Goal: Book appointment/travel/reservation

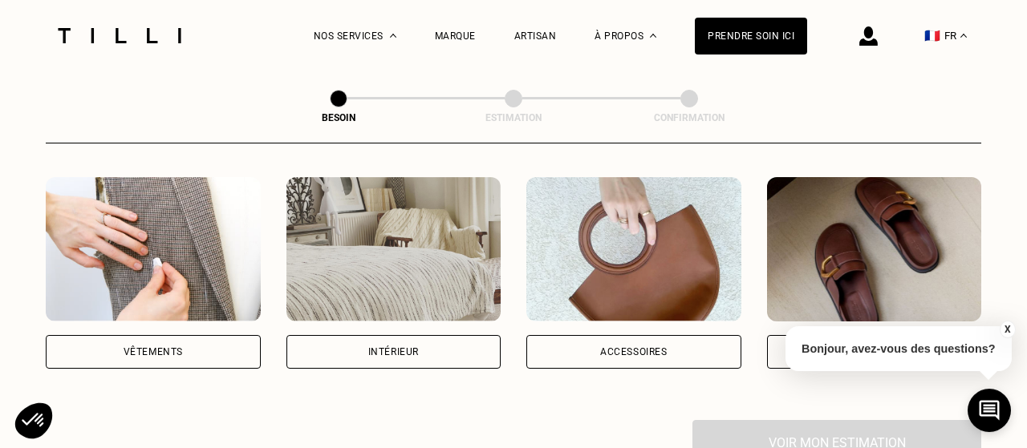
scroll to position [319, 0]
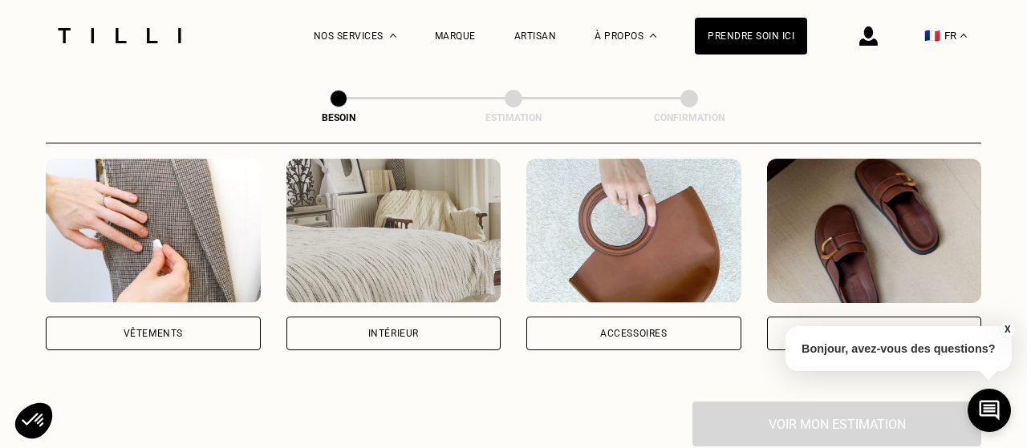
click at [409, 233] on img at bounding box center [393, 231] width 215 height 144
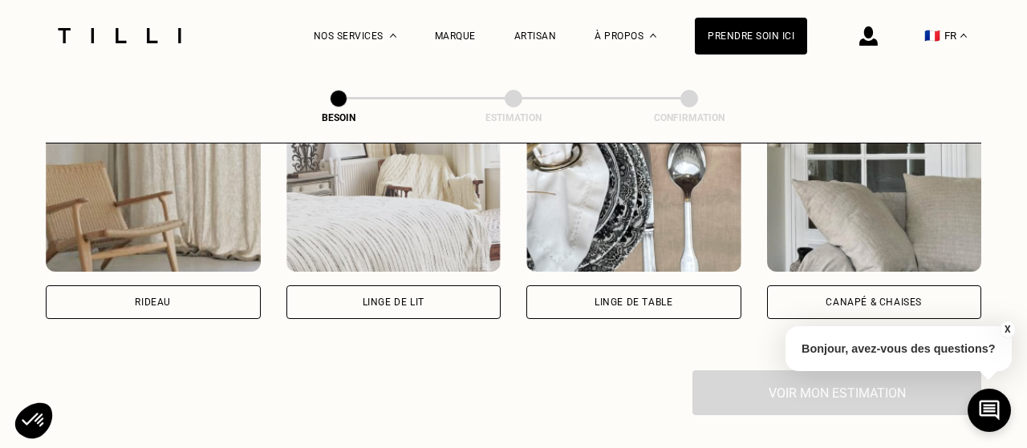
scroll to position [786, 0]
click at [885, 253] on img at bounding box center [874, 200] width 215 height 144
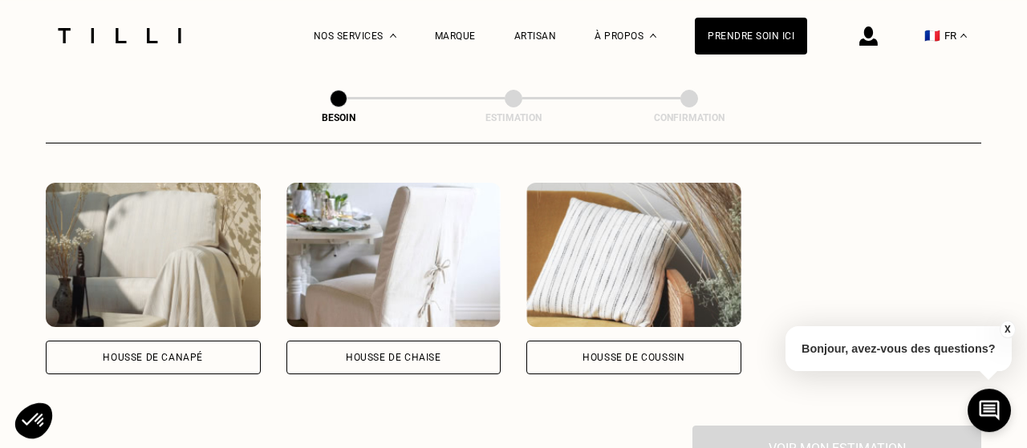
scroll to position [1108, 0]
click at [168, 283] on img at bounding box center [153, 256] width 215 height 144
select select "FR"
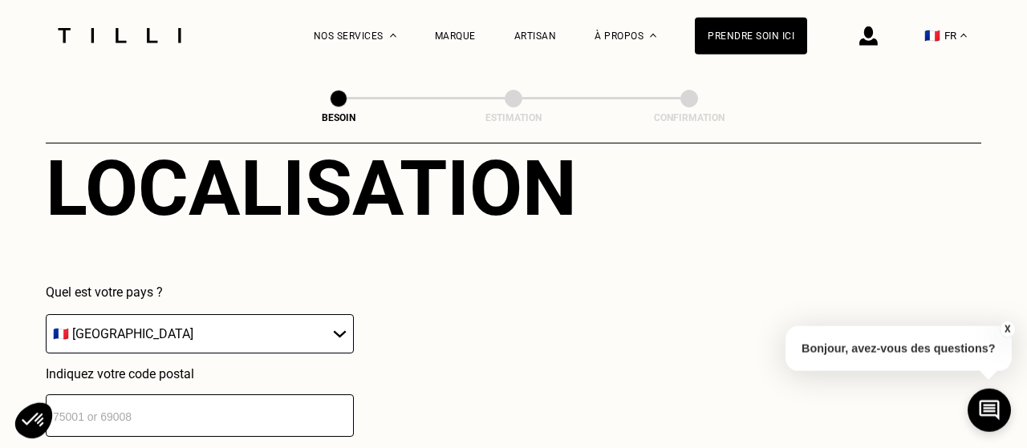
scroll to position [1456, 0]
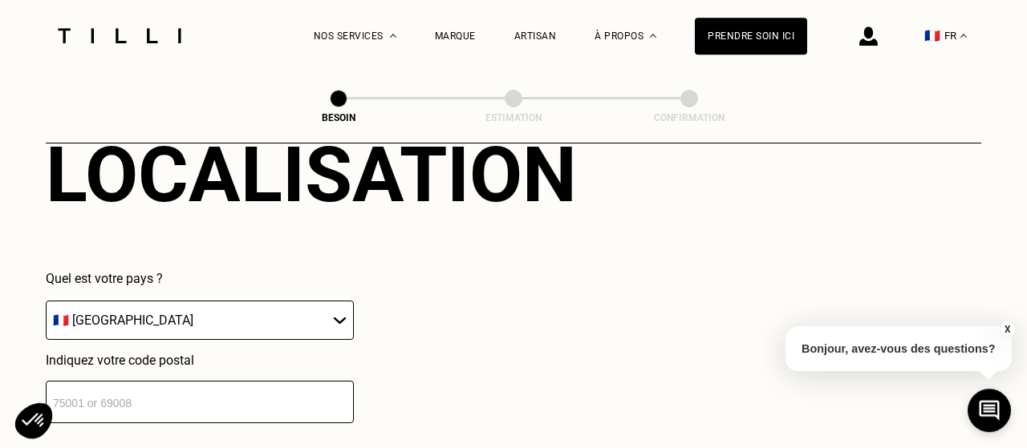
click at [158, 381] on input "number" at bounding box center [200, 402] width 308 height 43
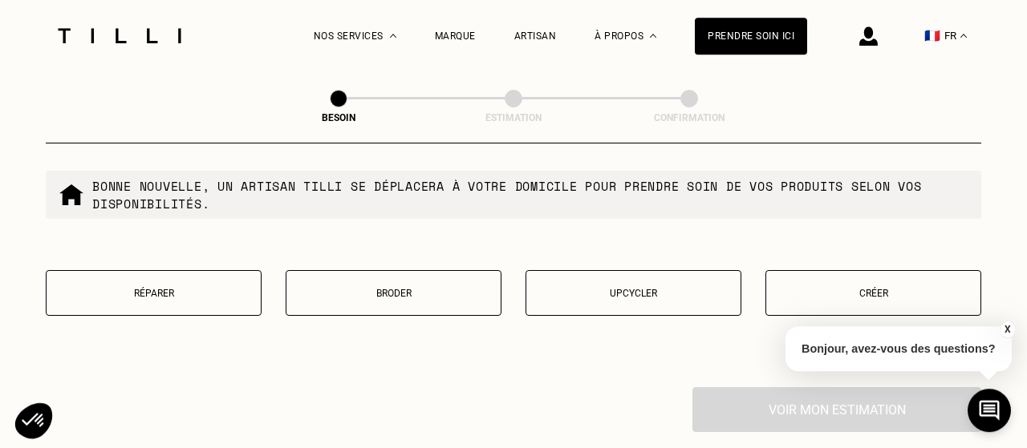
scroll to position [1959, 0]
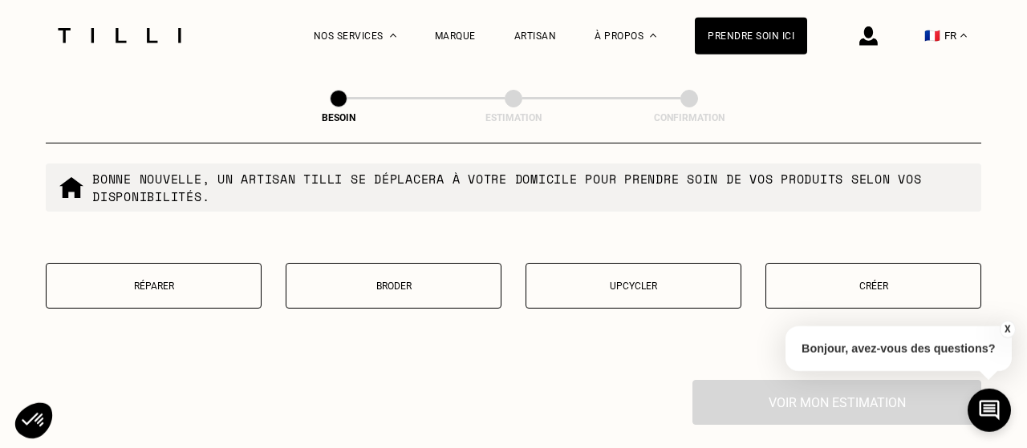
type input "75007"
click at [811, 286] on button "Créer" at bounding box center [873, 286] width 216 height 46
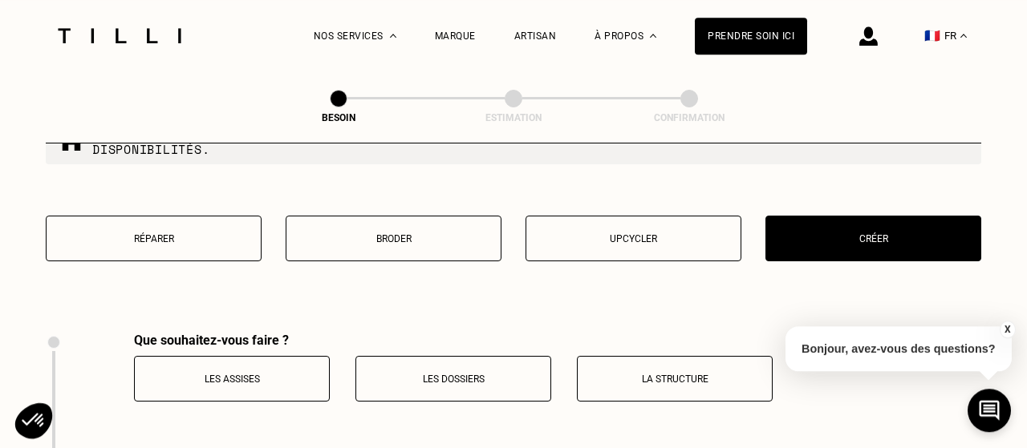
scroll to position [2008, 0]
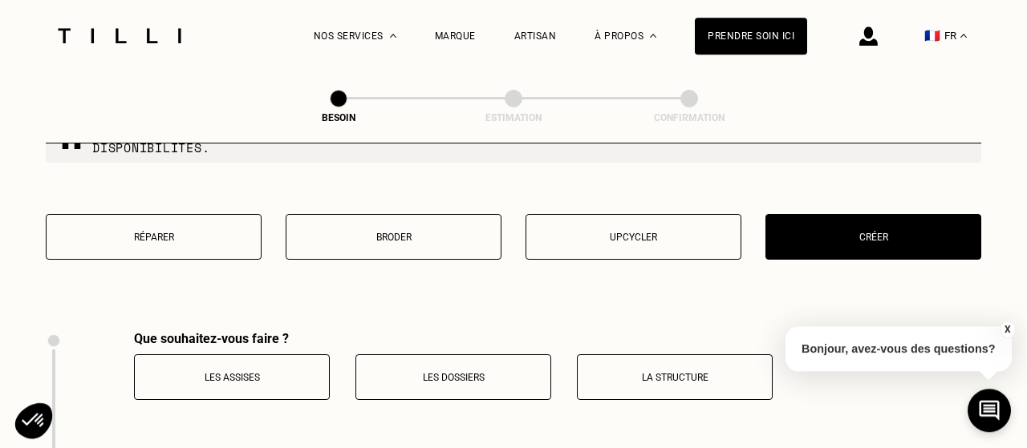
click at [180, 235] on button "Réparer" at bounding box center [154, 237] width 216 height 46
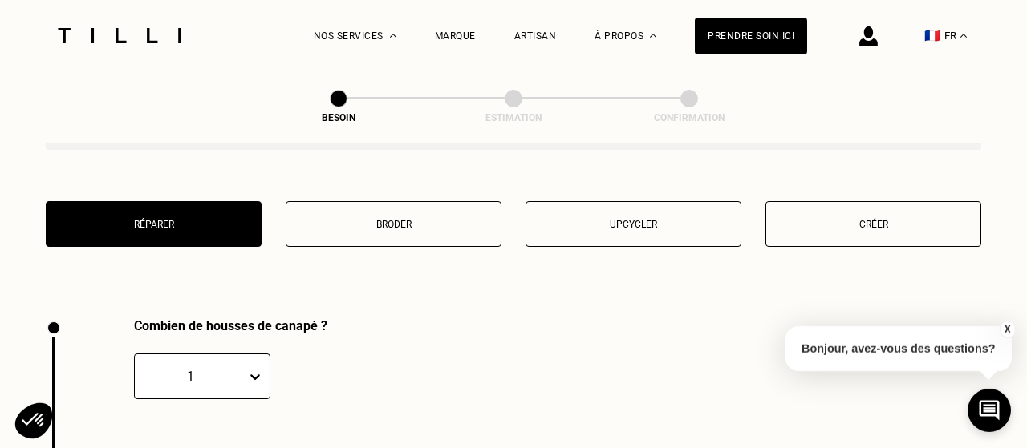
scroll to position [2016, 0]
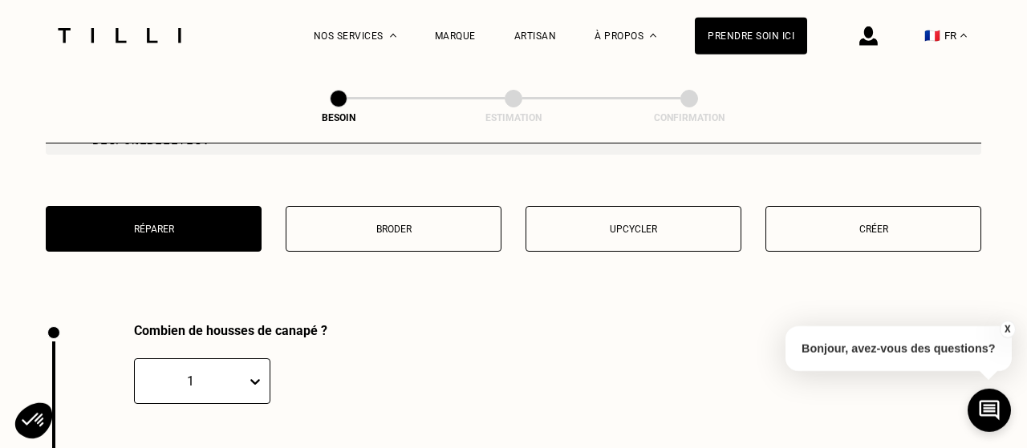
click at [626, 224] on p "Upcycler" at bounding box center [633, 229] width 198 height 11
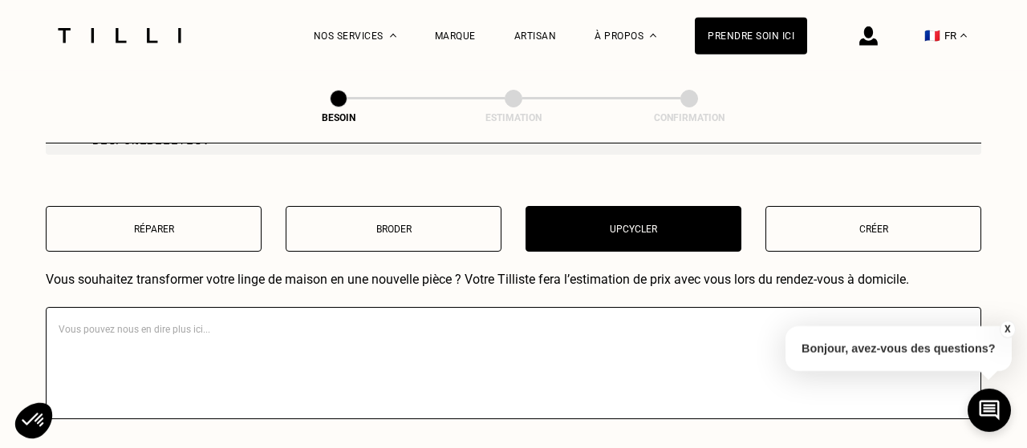
click at [303, 338] on textarea at bounding box center [513, 363] width 935 height 112
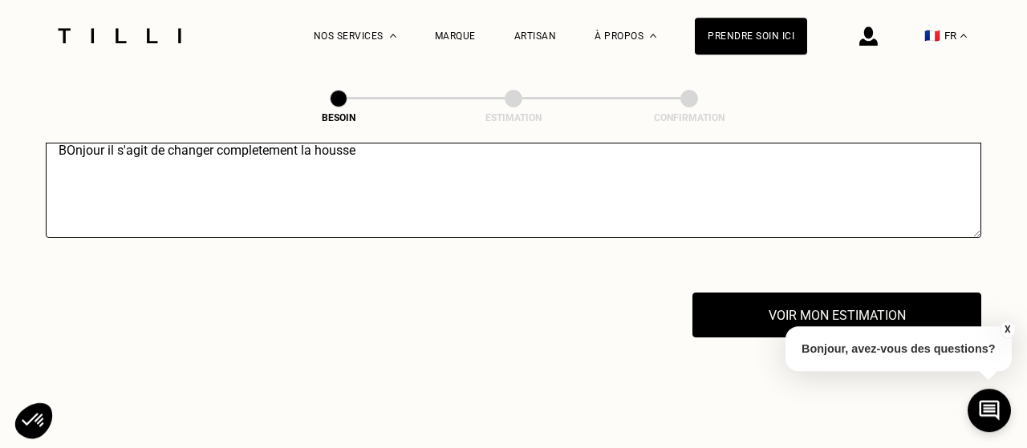
scroll to position [2202, 0]
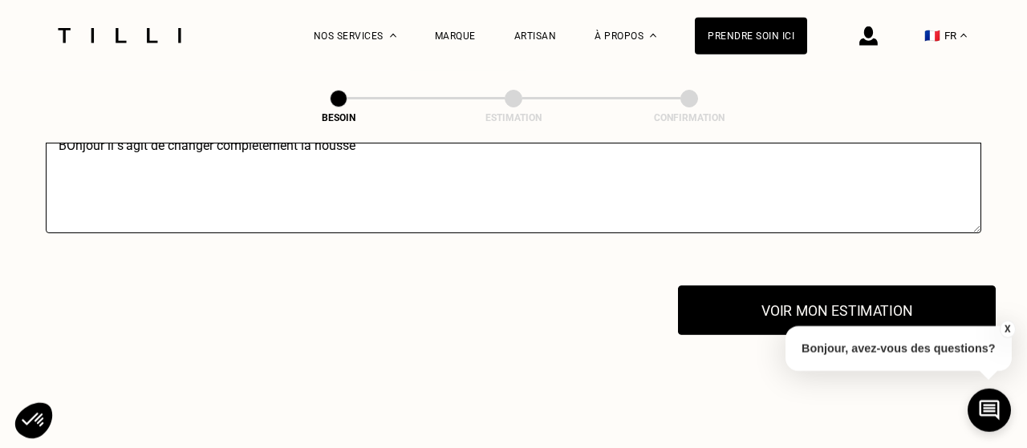
type textarea "BOnjour il s'agit de changer completement la housse"
click at [745, 304] on button "Voir mon estimation" at bounding box center [837, 311] width 318 height 50
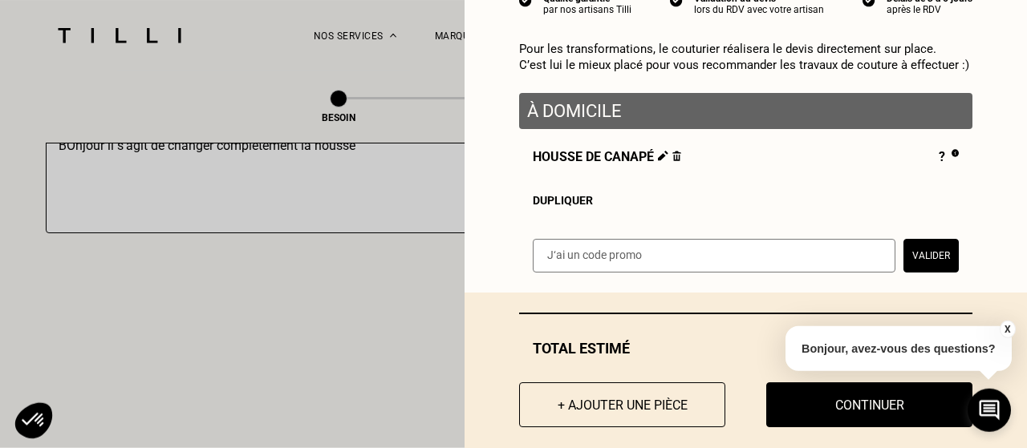
scroll to position [197, 0]
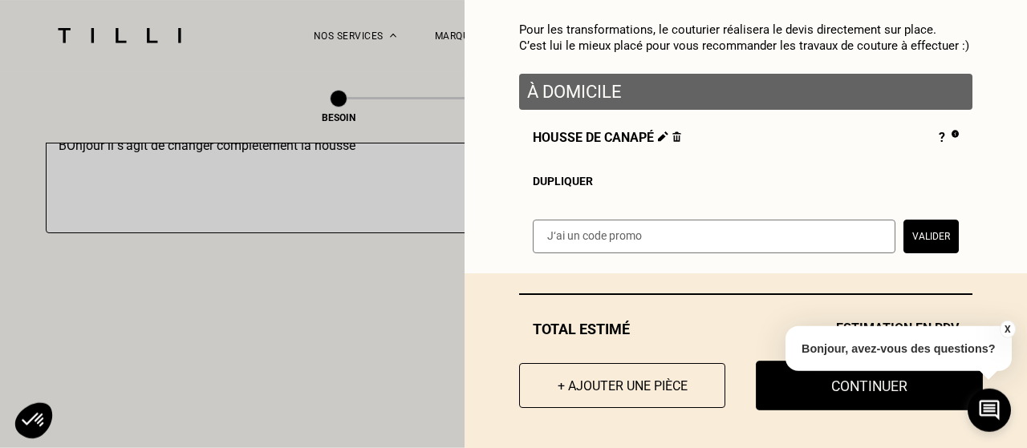
click at [836, 394] on button "Continuer" at bounding box center [868, 386] width 227 height 50
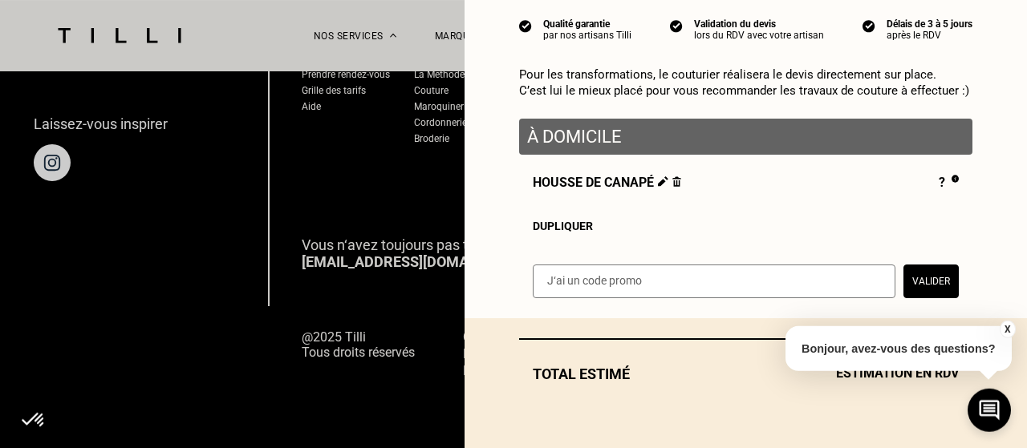
scroll to position [1177, 0]
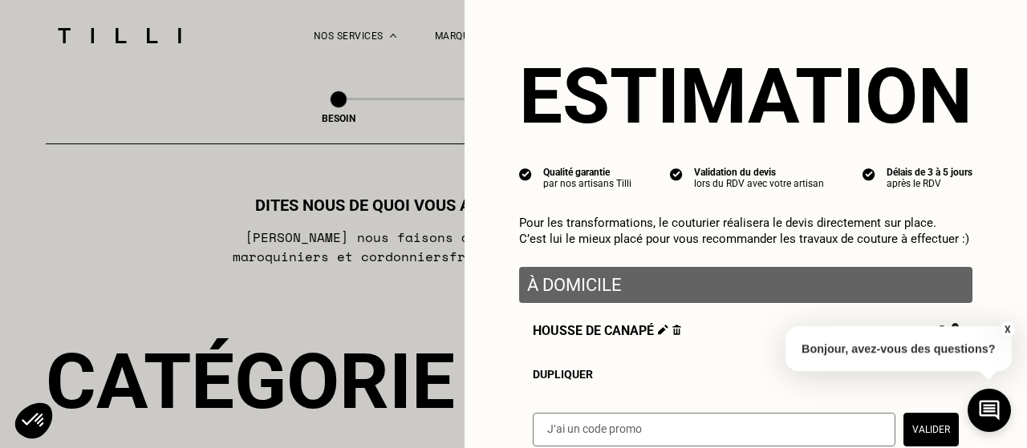
select select "FR"
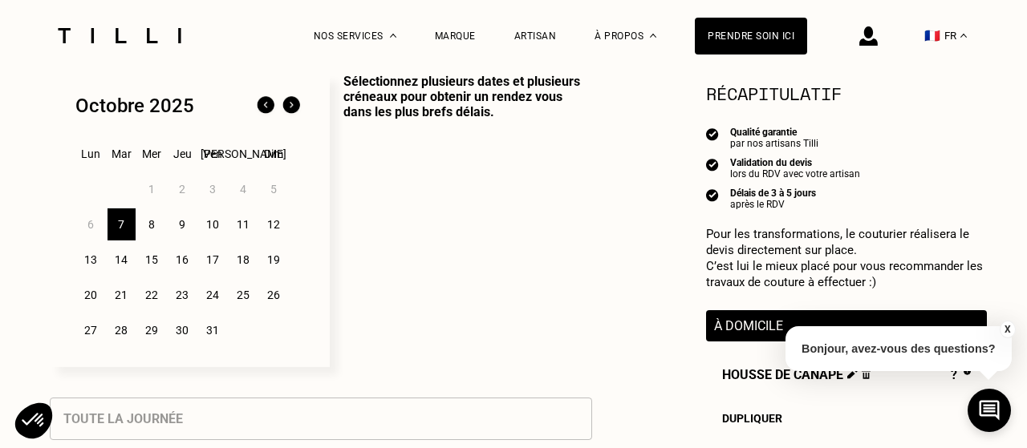
scroll to position [412, 0]
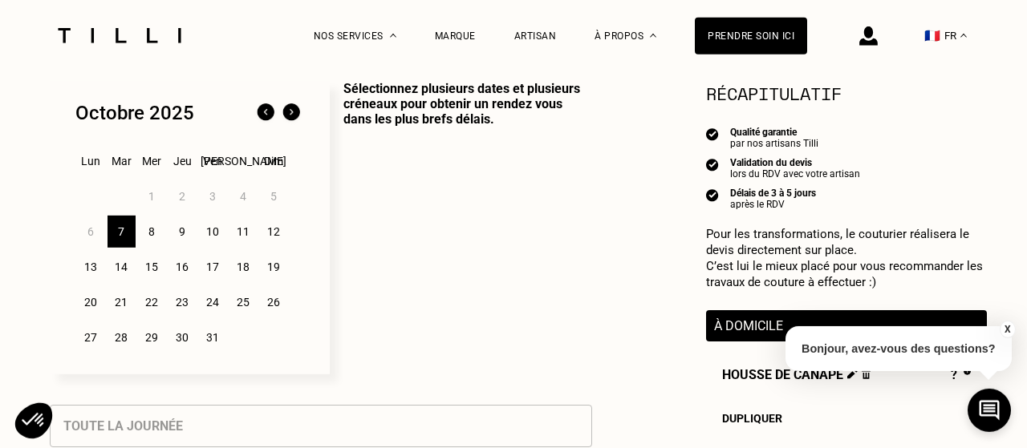
click at [159, 230] on div "8" at bounding box center [152, 232] width 28 height 32
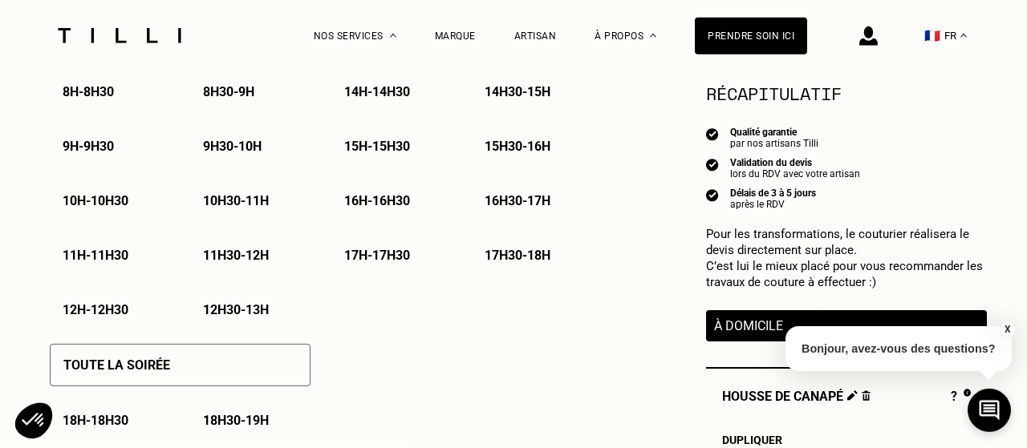
scroll to position [913, 0]
click at [371, 198] on p "16h - 16h30" at bounding box center [377, 199] width 66 height 15
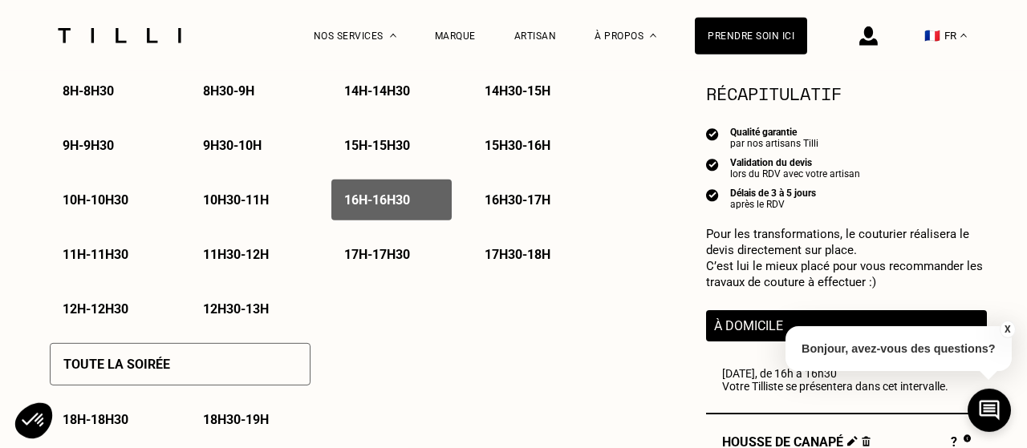
click at [364, 140] on div "15h - 15h30" at bounding box center [391, 145] width 120 height 41
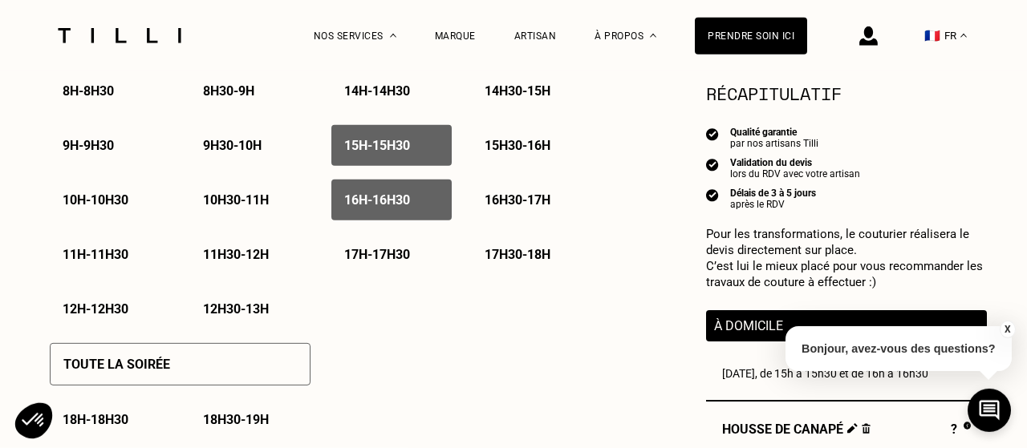
click at [507, 142] on p "15h30 - 16h" at bounding box center [517, 145] width 66 height 15
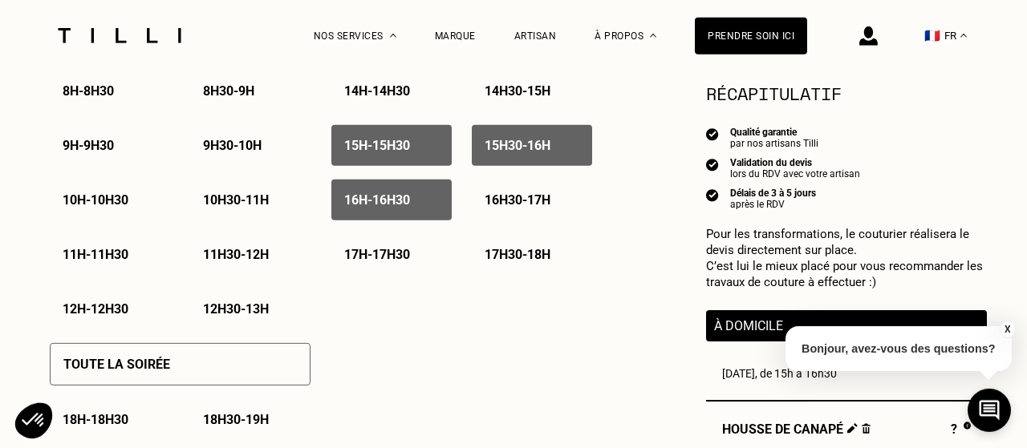
click at [512, 200] on p "16h30 - 17h" at bounding box center [517, 199] width 66 height 15
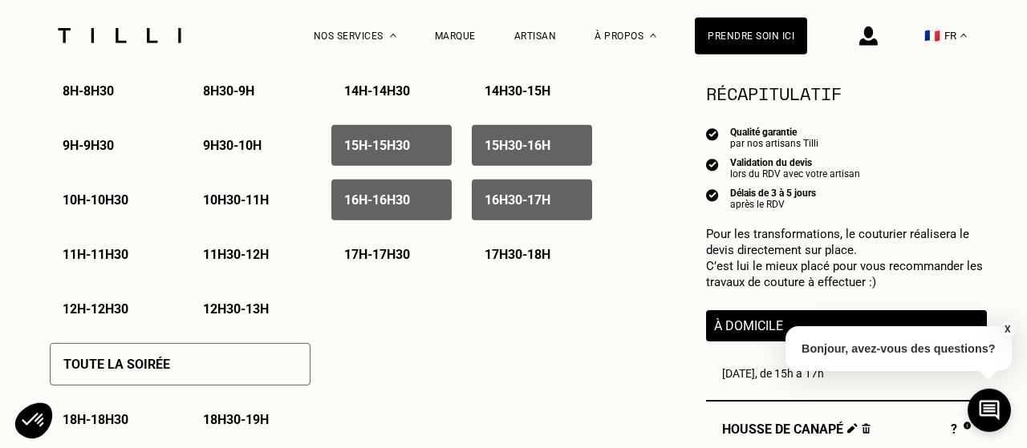
click at [380, 262] on p "17h - 17h30" at bounding box center [377, 254] width 66 height 15
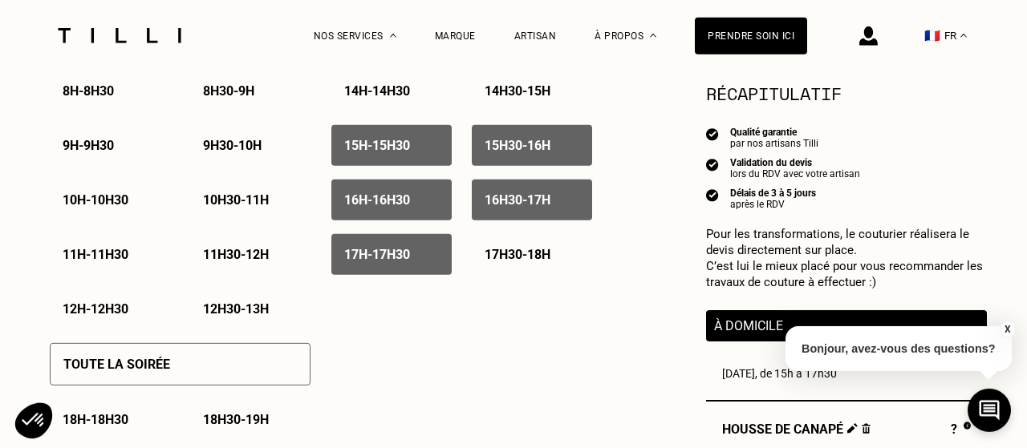
click at [529, 254] on p "17h30 - 18h" at bounding box center [517, 254] width 66 height 15
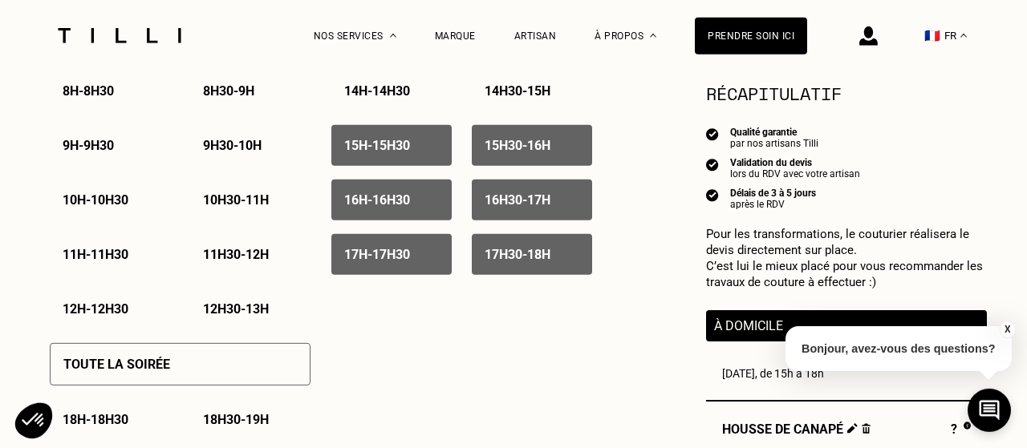
click at [107, 416] on p "18h - 18h30" at bounding box center [96, 419] width 66 height 15
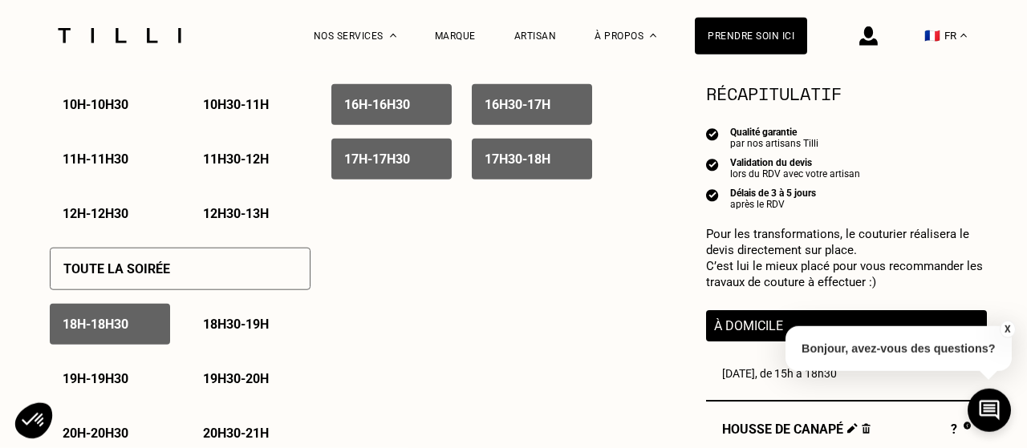
scroll to position [1011, 0]
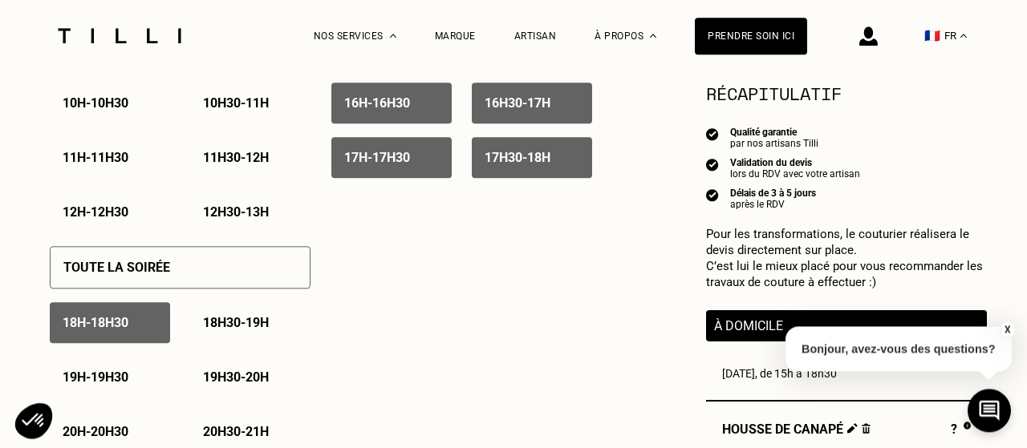
click at [248, 329] on p "18h30 - 19h" at bounding box center [236, 322] width 66 height 15
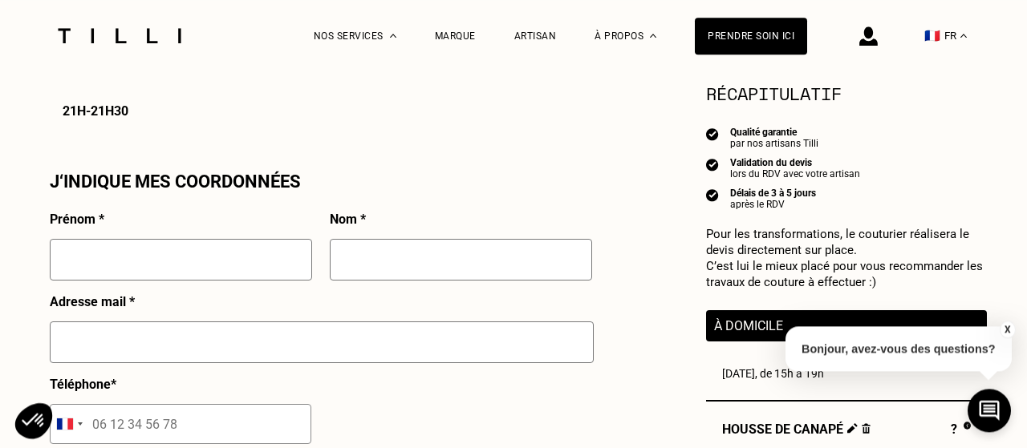
scroll to position [1391, 0]
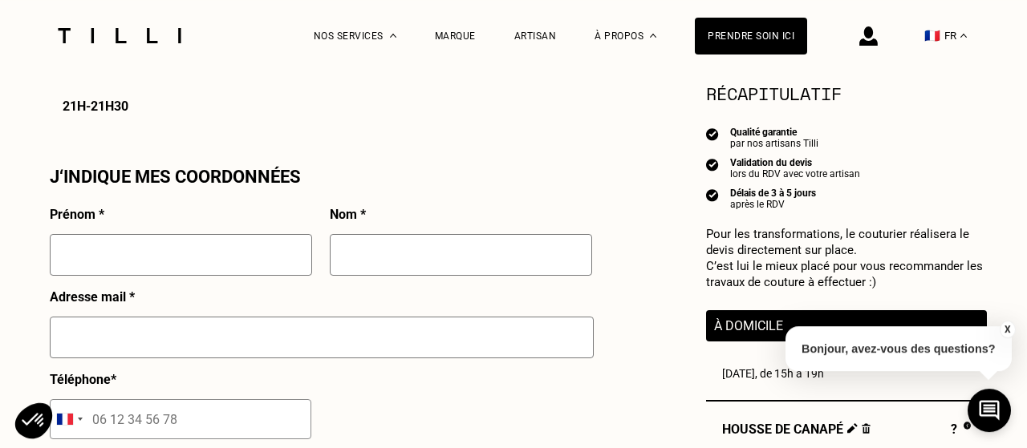
click at [178, 270] on input "text" at bounding box center [181, 255] width 262 height 42
type input "[PERSON_NAME]"
type input "sulzer"
type input "[STREET_ADDRESS][PERSON_NAME]"
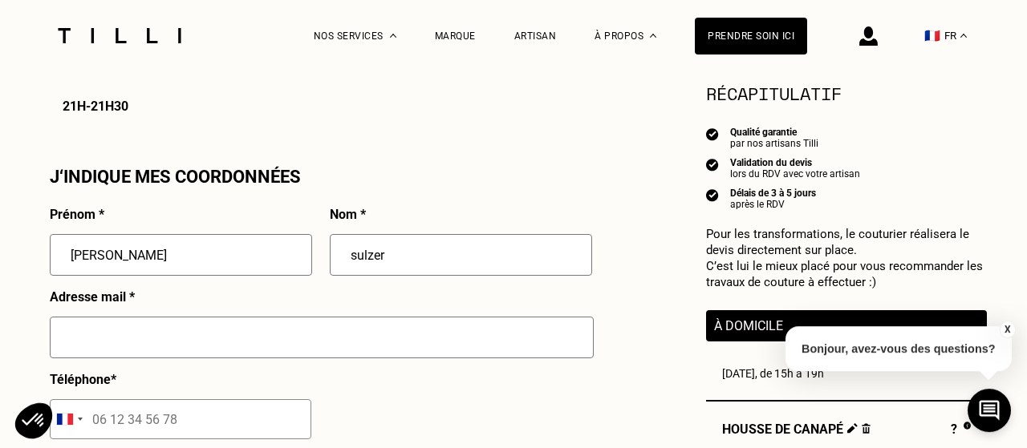
type input "[GEOGRAPHIC_DATA] 07"
click at [86, 358] on input "text" at bounding box center [322, 338] width 544 height 42
type input "j"
type input "[EMAIL_ADDRESS][DOMAIN_NAME]"
click at [115, 427] on input "tel" at bounding box center [180, 419] width 261 height 40
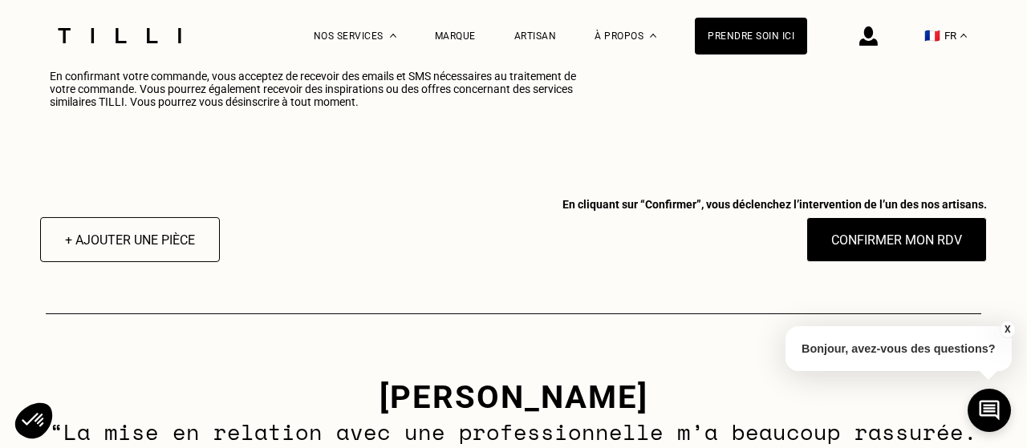
scroll to position [2161, 0]
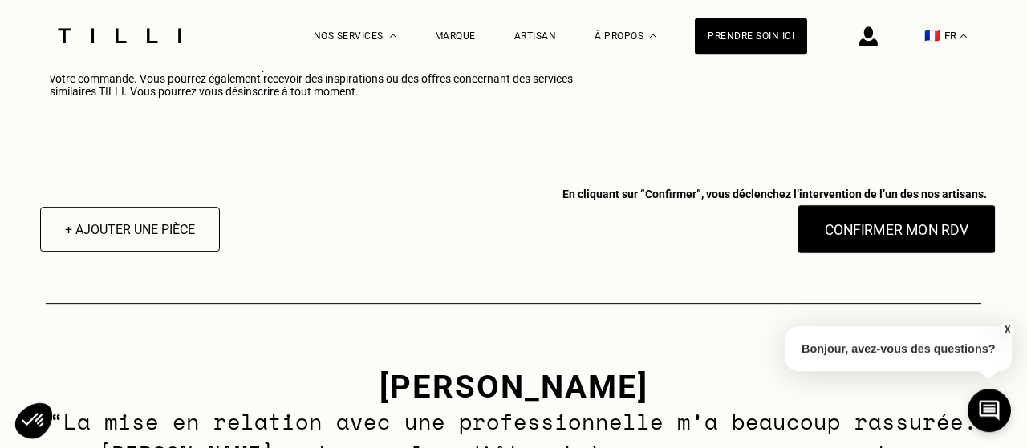
type input "06 21 07 67 98"
click at [862, 234] on button "Confirmer mon RDV" at bounding box center [896, 230] width 199 height 50
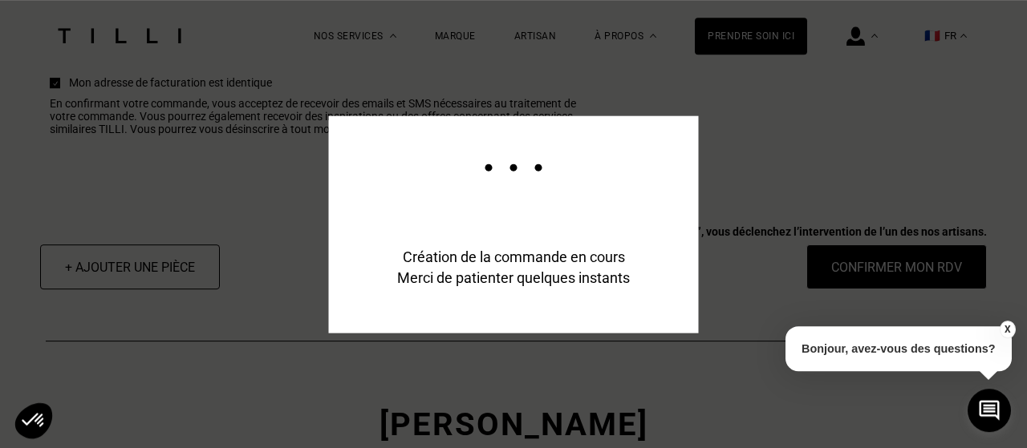
scroll to position [2199, 0]
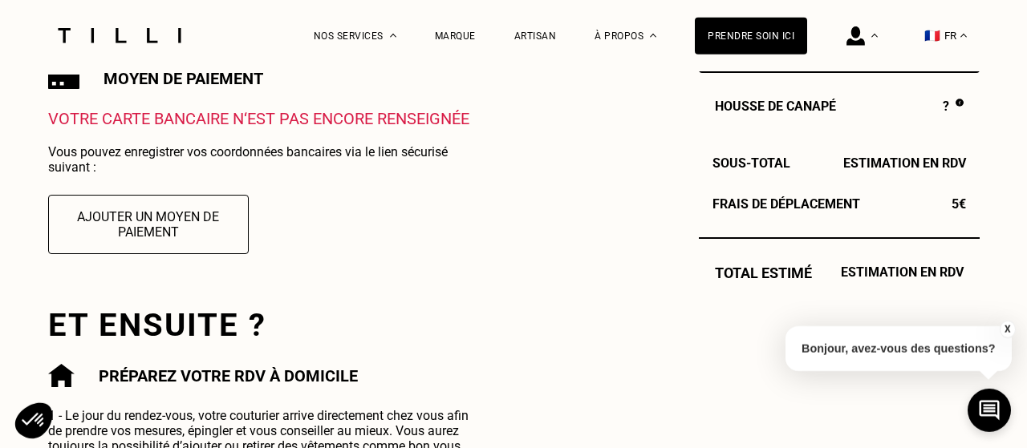
scroll to position [576, 0]
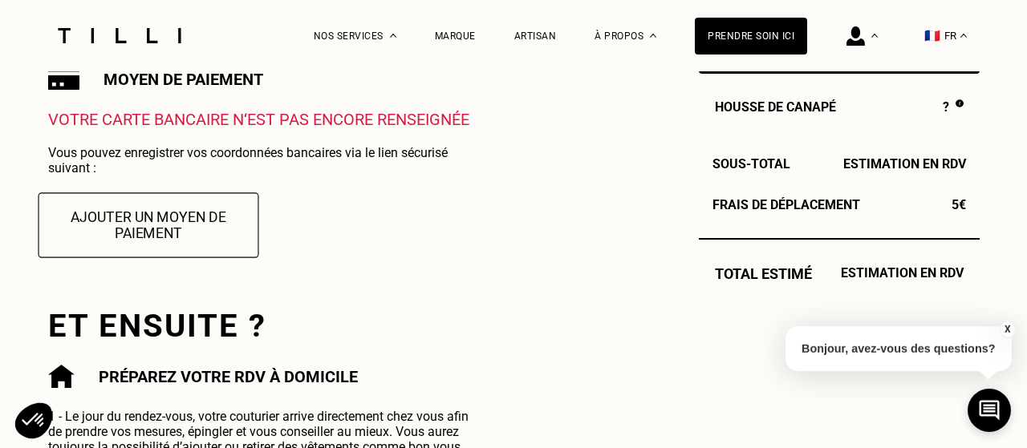
click at [174, 229] on button "Ajouter un moyen de paiement" at bounding box center [148, 224] width 221 height 65
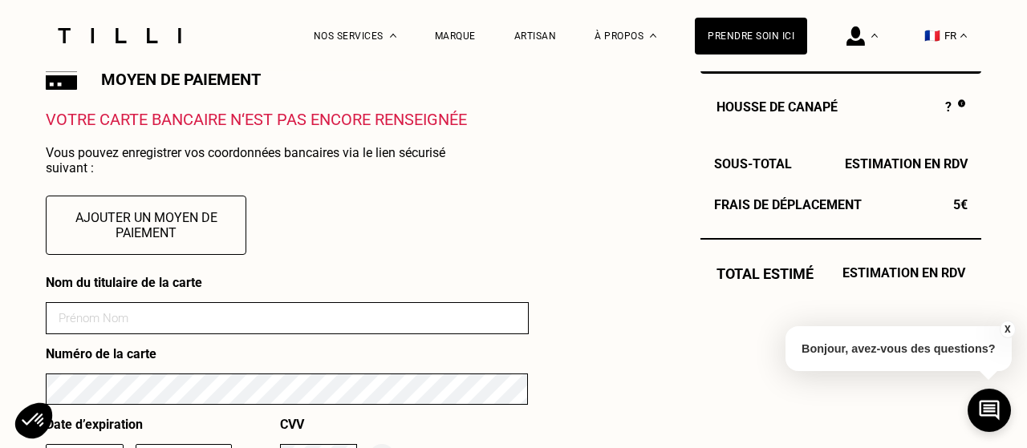
click at [131, 333] on input at bounding box center [287, 318] width 483 height 32
type input "[PERSON_NAME]"
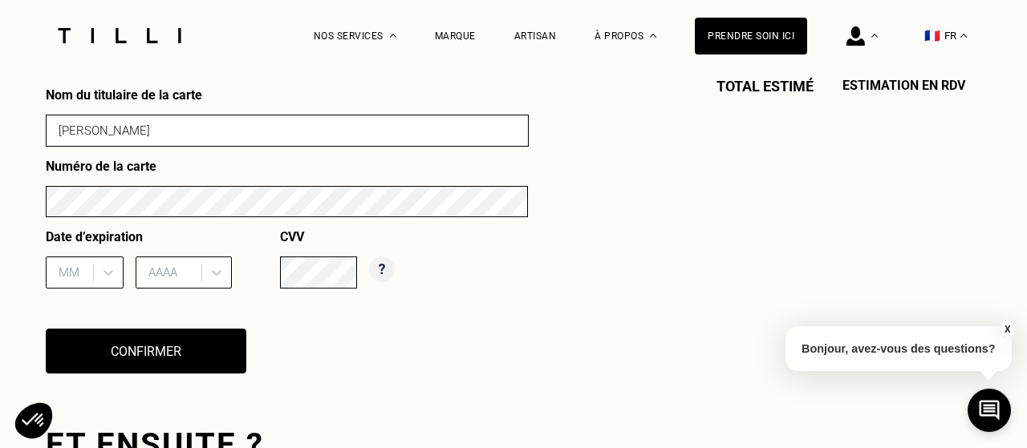
scroll to position [864, 0]
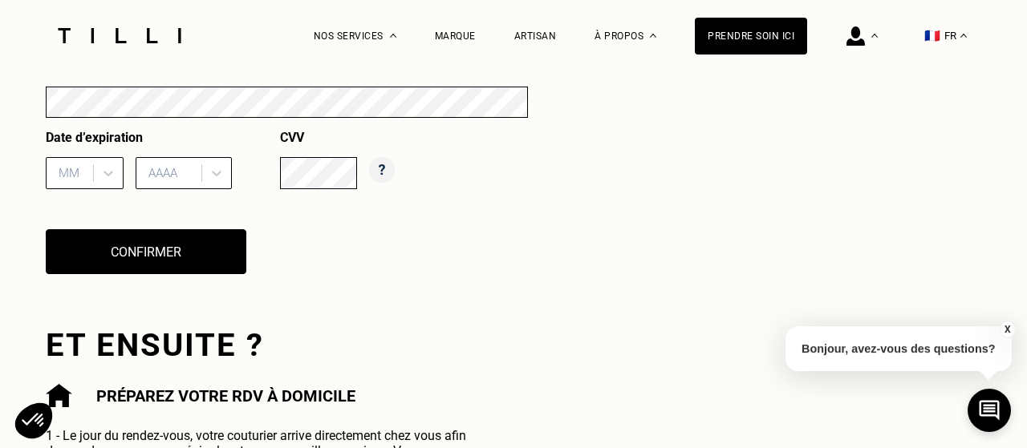
click at [65, 189] on div "MM" at bounding box center [85, 173] width 78 height 32
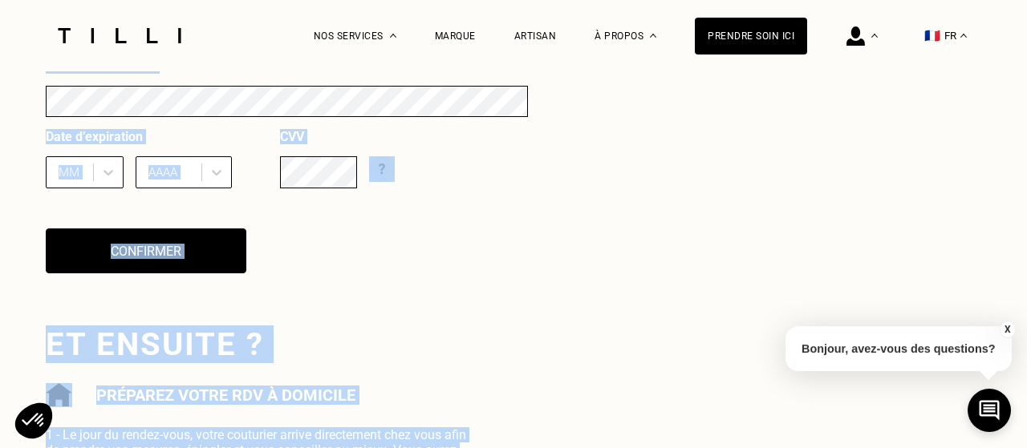
drag, startPoint x: 532, startPoint y: 302, endPoint x: 878, endPoint y: 328, distance: 347.4
click at [878, 328] on div "Commande enregistrée Votre demande de rendez-vous a bien été prise en compte. N…" at bounding box center [513, 63] width 935 height 1079
